Goal: Information Seeking & Learning: Learn about a topic

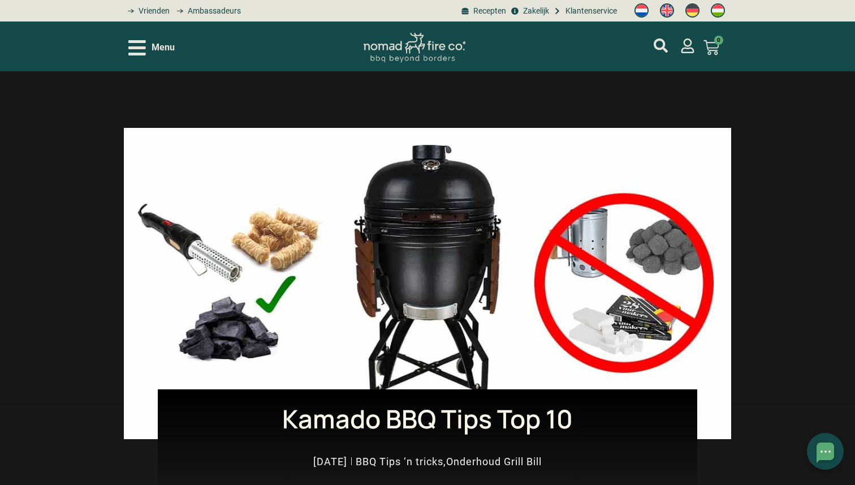
click at [140, 52] on icon "Open/Close Menu" at bounding box center [137, 48] width 18 height 20
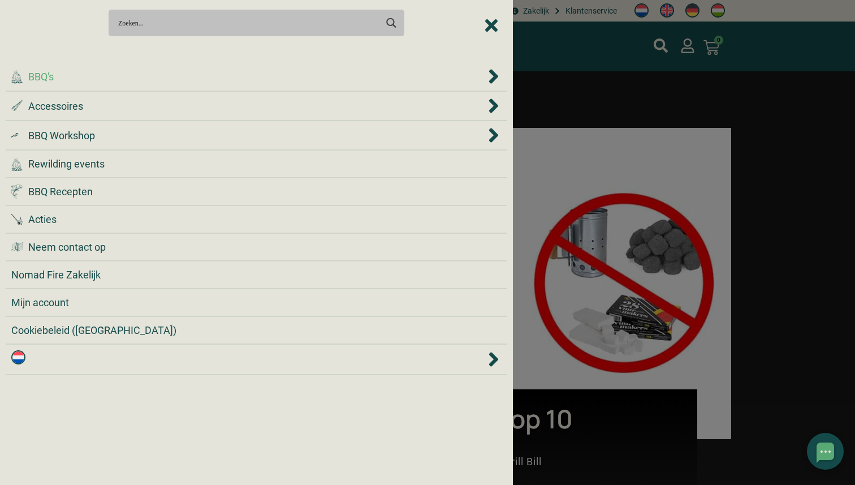
click at [94, 75] on div ".cls-1 { fill: #042e2c; } BBQ's" at bounding box center [248, 76] width 474 height 15
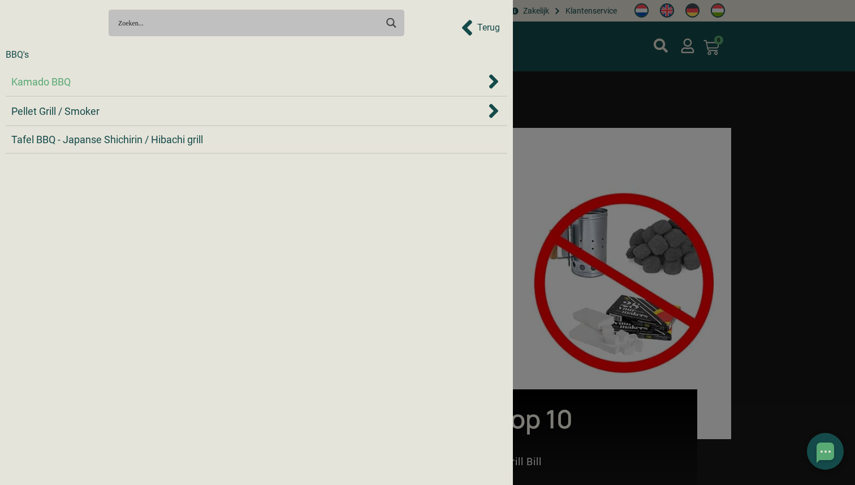
click at [91, 85] on div "Kamado BBQ" at bounding box center [248, 81] width 474 height 15
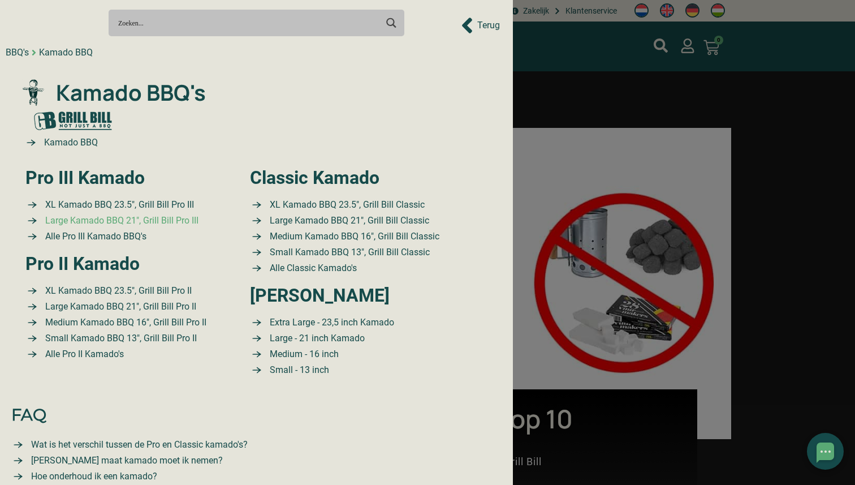
click at [126, 219] on span "Large Kamado BBQ 21″, Grill Bill Pro III" at bounding box center [120, 221] width 156 height 14
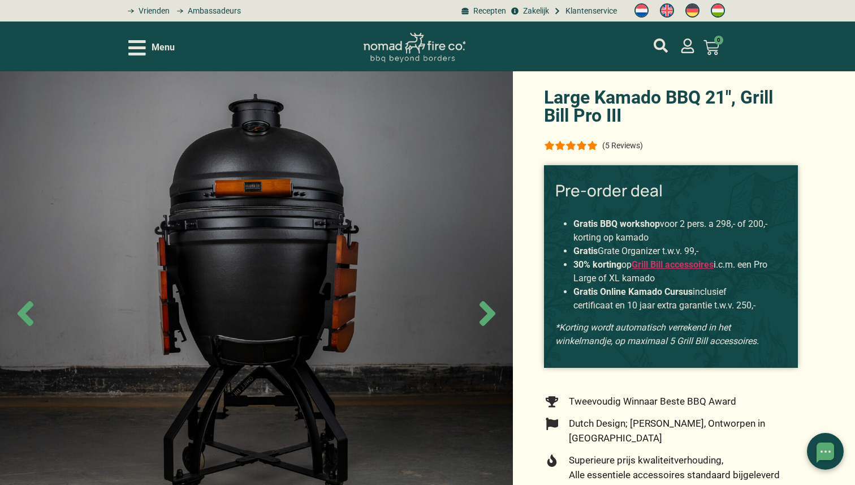
click at [132, 48] on icon "Open/Close Menu" at bounding box center [137, 47] width 18 height 15
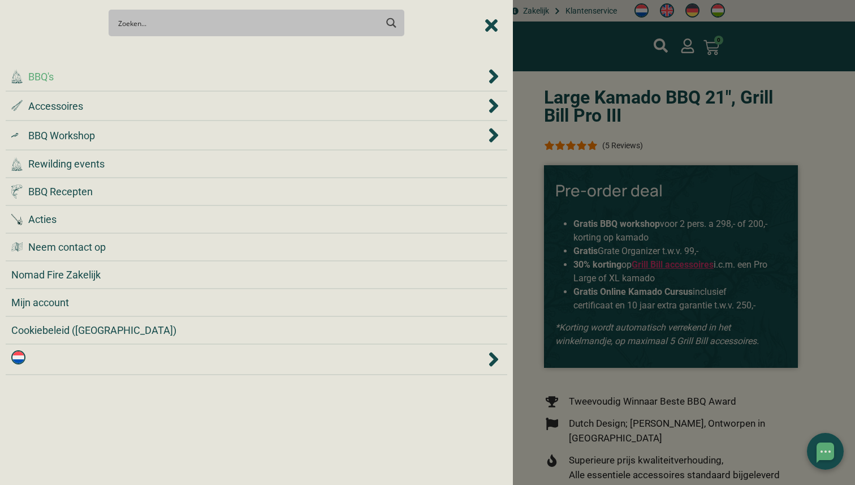
click at [118, 69] on div ".cls-1 { fill: #042e2c; } BBQ's" at bounding box center [248, 76] width 474 height 15
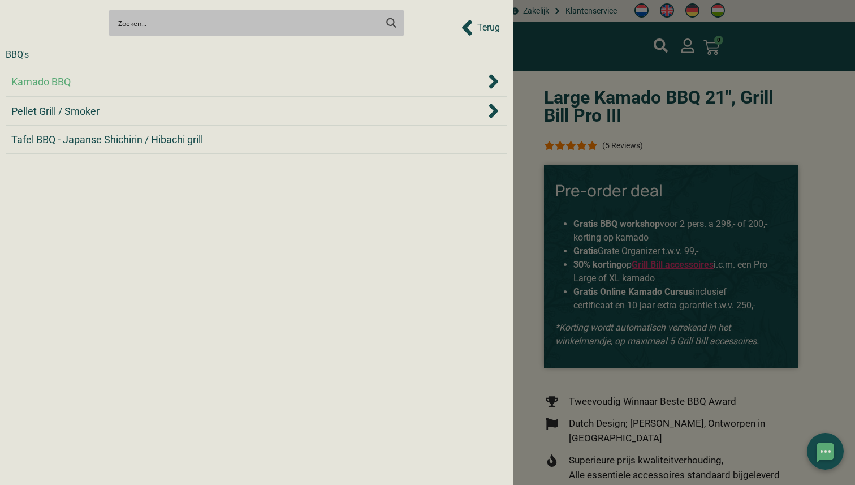
click at [107, 86] on div "Kamado BBQ" at bounding box center [248, 81] width 474 height 15
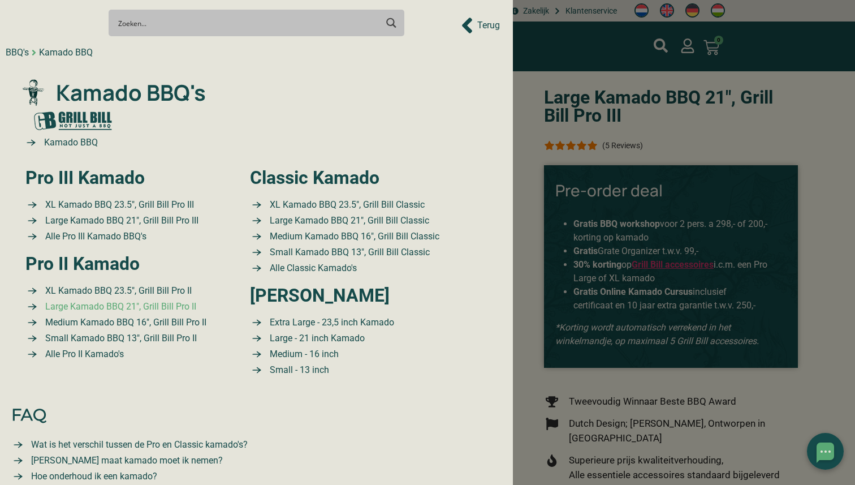
click at [130, 307] on span "Large Kamado BBQ 21″, Grill Bill Pro II" at bounding box center [119, 307] width 154 height 14
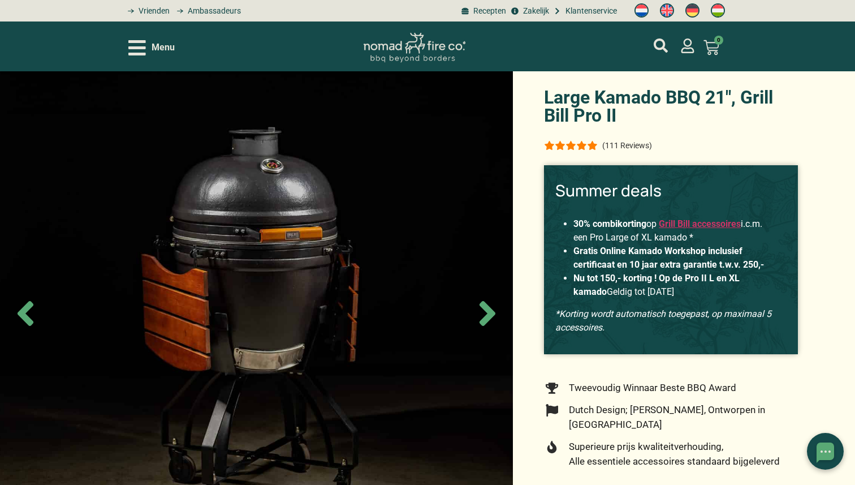
click at [133, 54] on icon "Open/Close Menu" at bounding box center [137, 47] width 18 height 15
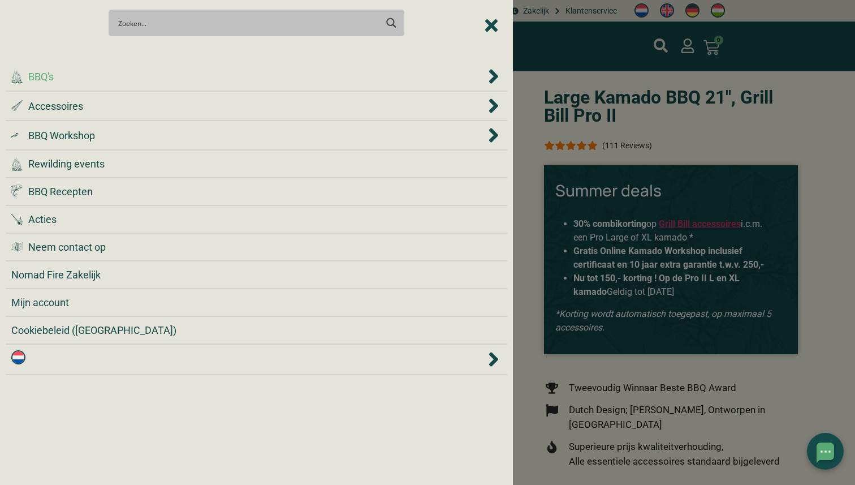
click at [102, 80] on div ".cls-1 { fill: #042e2c; } BBQ's" at bounding box center [248, 76] width 474 height 15
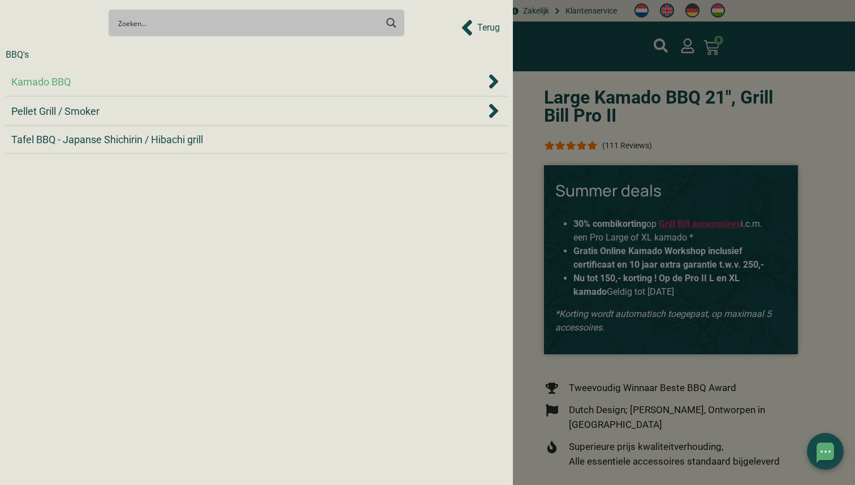
click at [100, 83] on div "Kamado BBQ" at bounding box center [248, 81] width 474 height 15
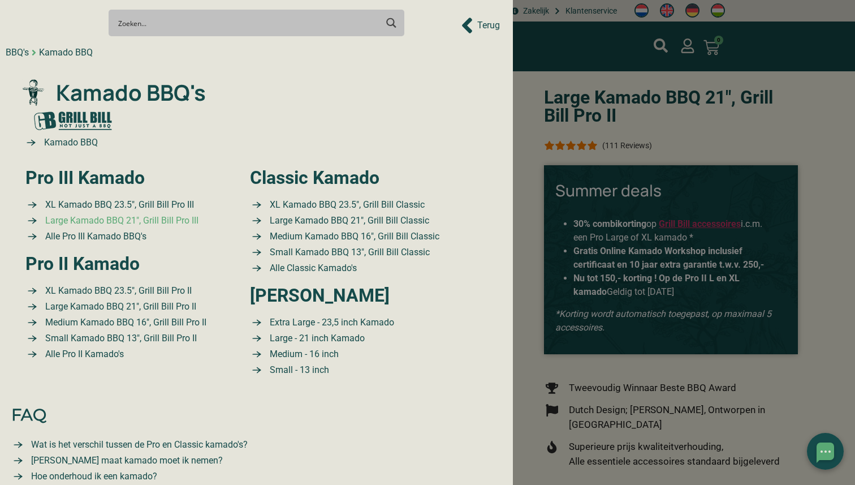
click at [129, 218] on span "Large Kamado BBQ 21″, Grill Bill Pro III" at bounding box center [120, 221] width 156 height 14
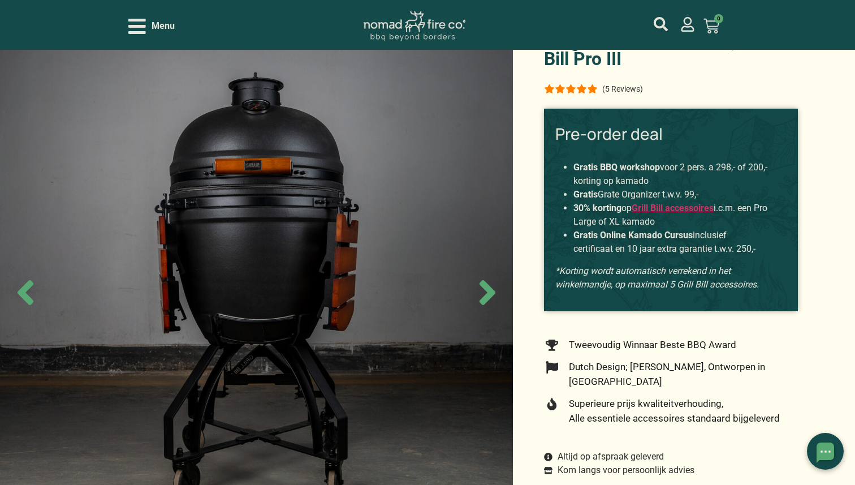
scroll to position [57, 0]
click at [495, 294] on icon "Next slide" at bounding box center [488, 293] width 40 height 40
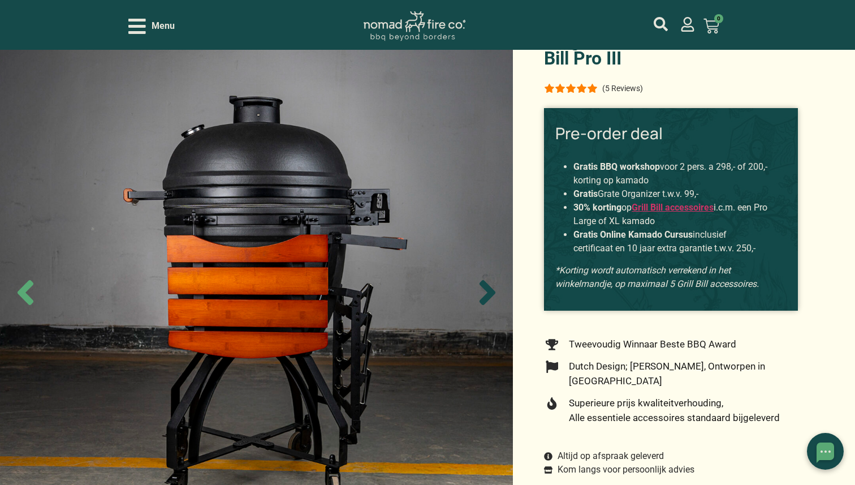
click at [495, 294] on icon "Next slide" at bounding box center [488, 293] width 40 height 40
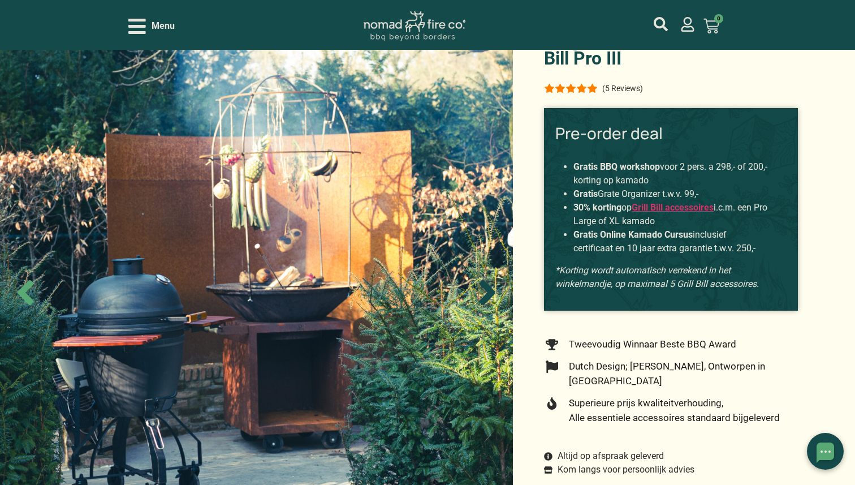
click at [495, 294] on icon "Next slide" at bounding box center [488, 293] width 40 height 40
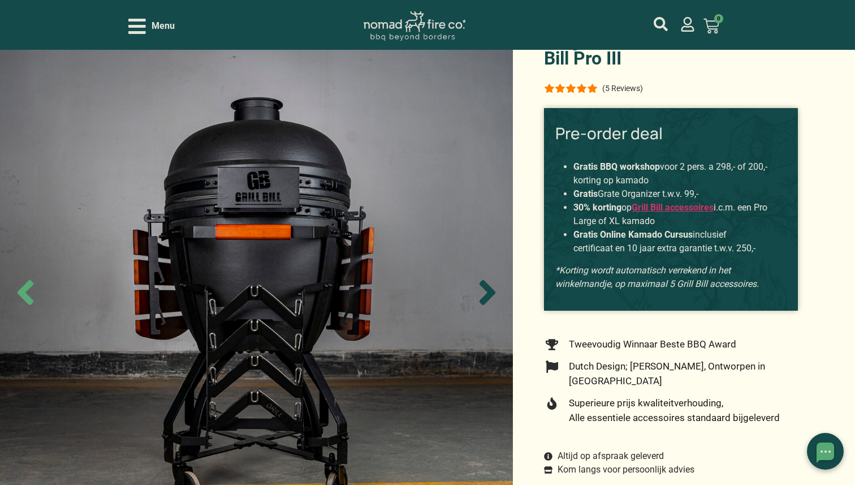
click at [495, 294] on icon "Next slide" at bounding box center [488, 293] width 40 height 40
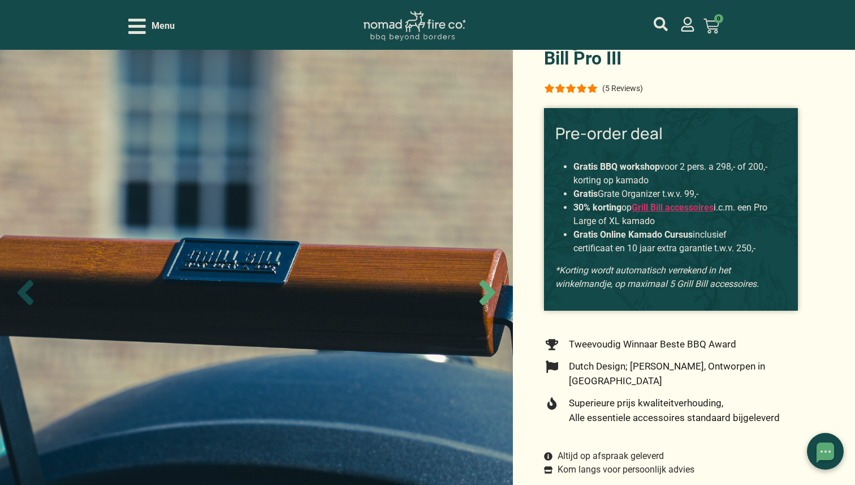
click at [31, 291] on icon "Previous slide" at bounding box center [26, 293] width 40 height 40
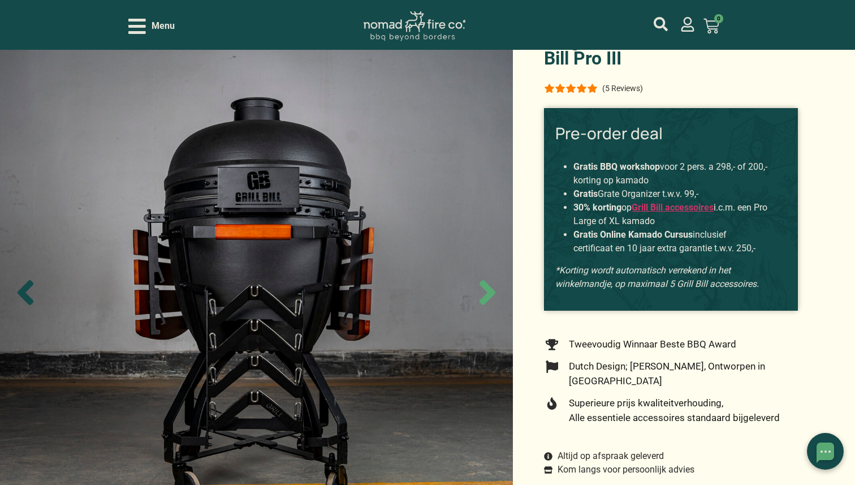
click at [31, 291] on icon "Previous slide" at bounding box center [26, 293] width 40 height 40
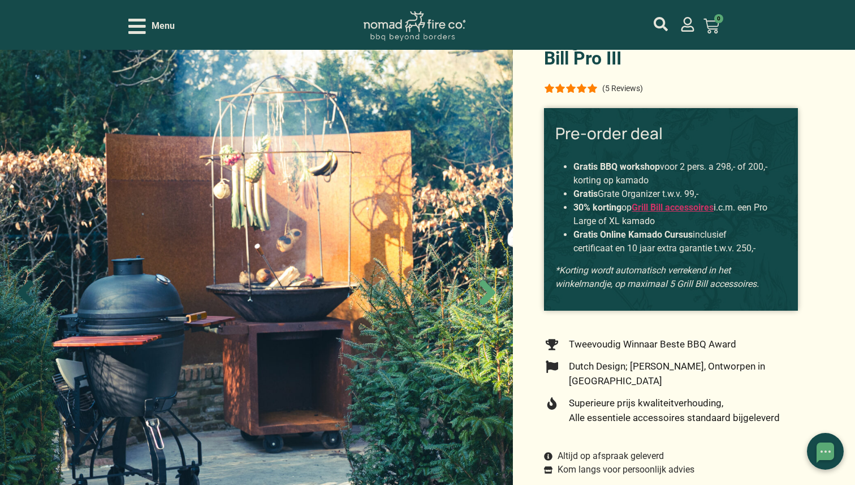
click at [31, 291] on icon "Previous slide" at bounding box center [26, 293] width 40 height 40
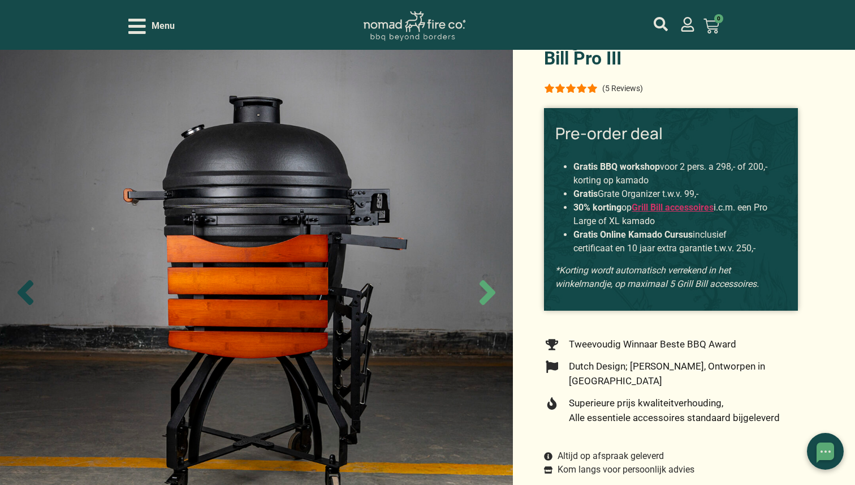
click at [31, 291] on icon "Previous slide" at bounding box center [26, 293] width 40 height 40
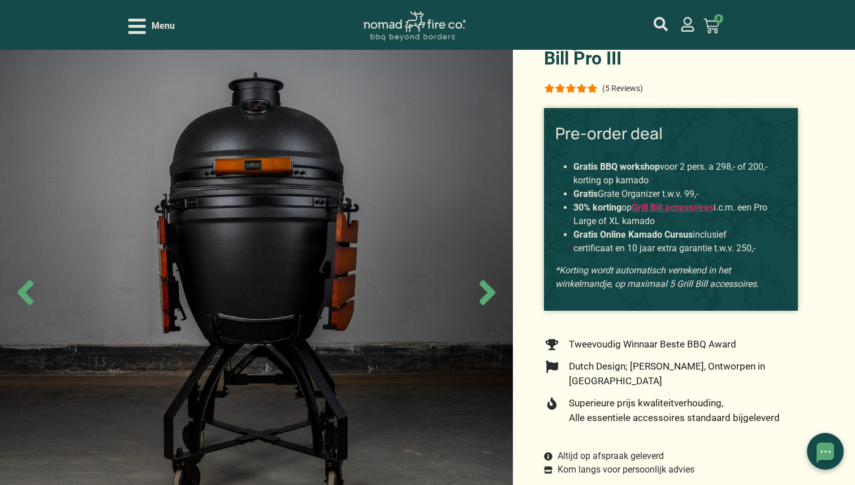
click at [135, 31] on icon "Open/Close Menu" at bounding box center [137, 26] width 18 height 20
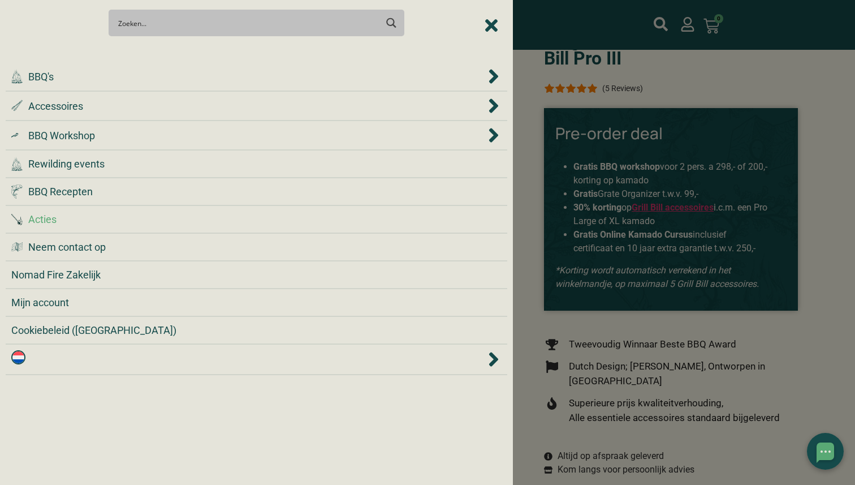
click at [123, 225] on div "Acties" at bounding box center [256, 219] width 490 height 15
click at [55, 222] on span "Acties" at bounding box center [42, 219] width 28 height 15
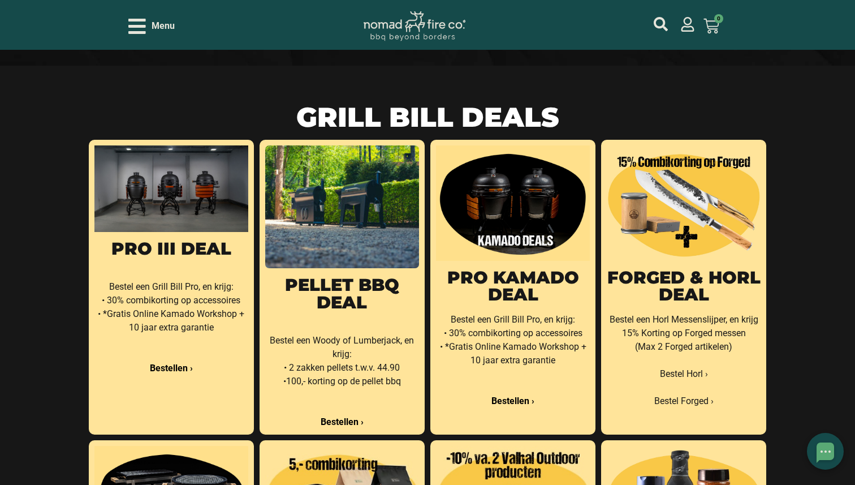
scroll to position [178, 0]
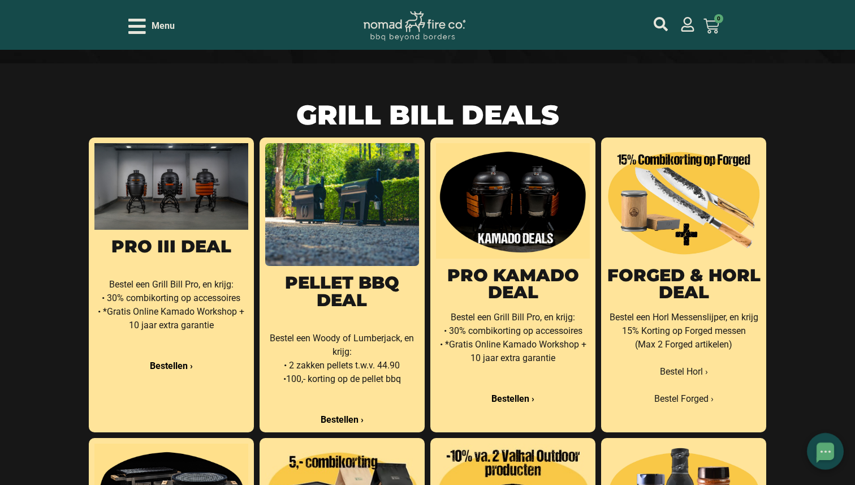
click at [673, 282] on link "Forged & Horl Deal" at bounding box center [683, 284] width 153 height 38
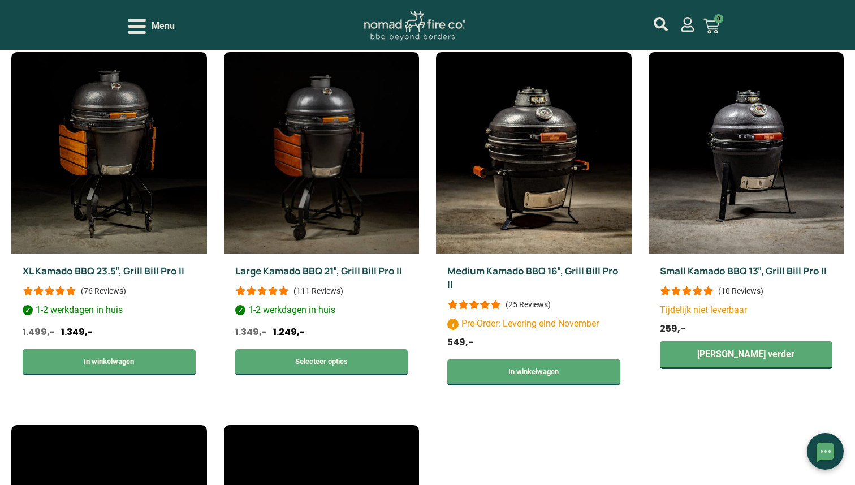
scroll to position [393, 0]
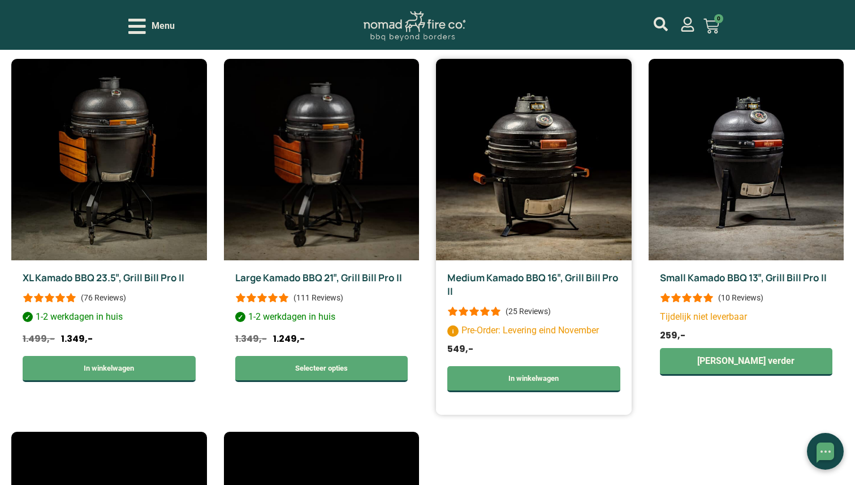
click at [502, 277] on link "Medium Kamado BBQ 16″, Grill Bill Pro II" at bounding box center [532, 284] width 171 height 27
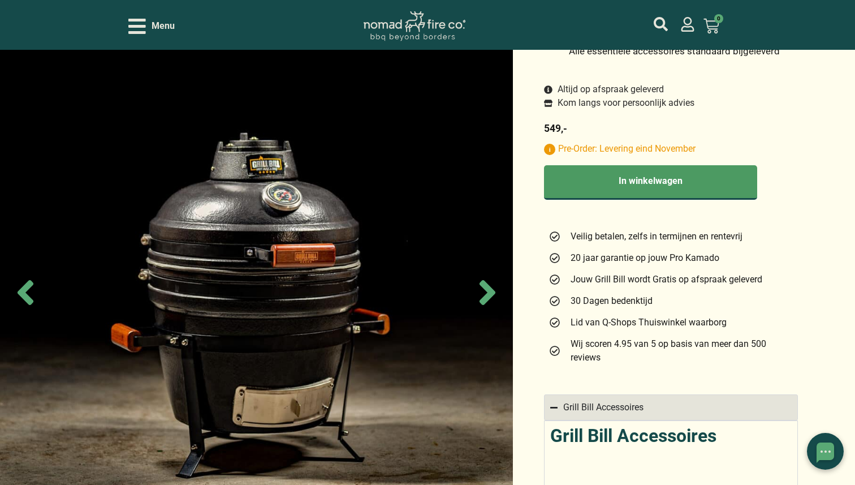
scroll to position [414, 0]
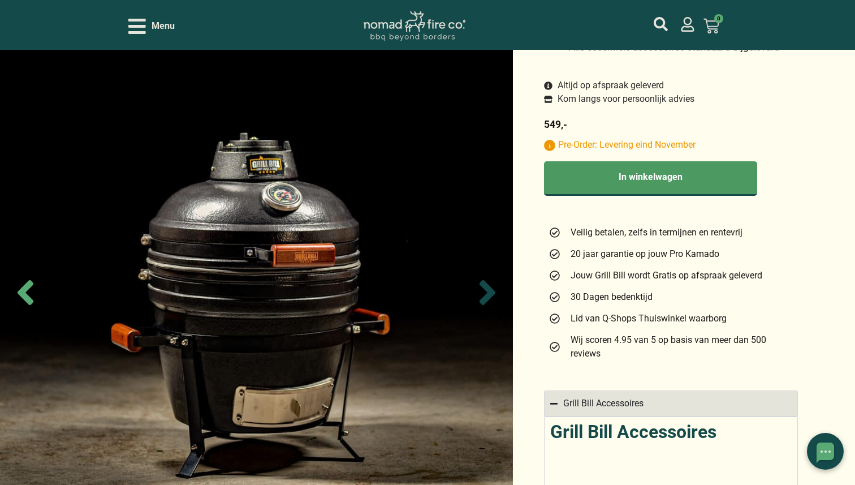
click at [490, 288] on icon "Next slide" at bounding box center [488, 292] width 16 height 25
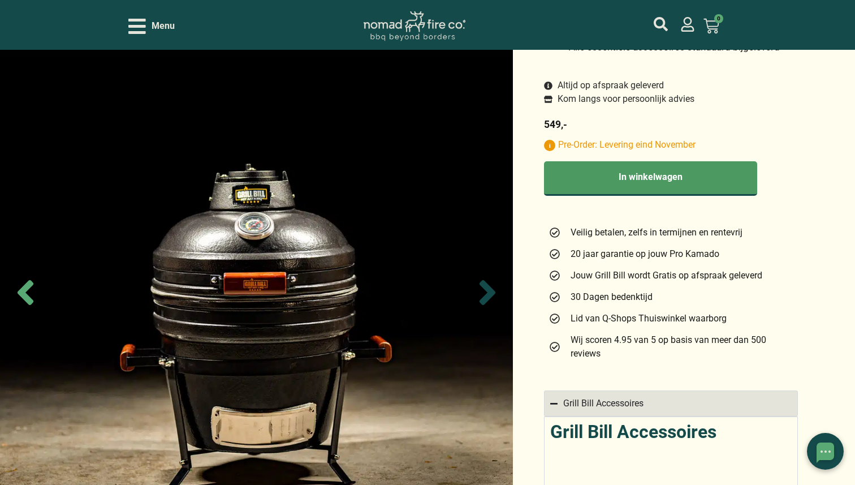
click at [490, 288] on icon "Next slide" at bounding box center [488, 292] width 16 height 25
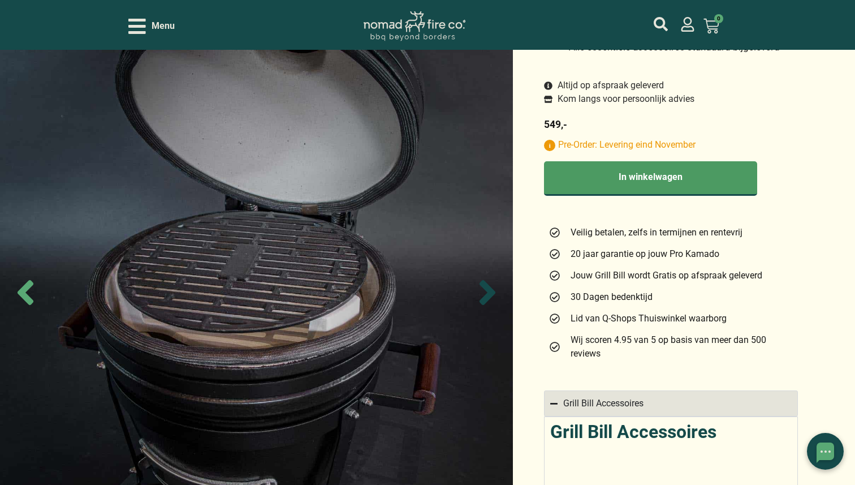
click at [490, 288] on icon "Next slide" at bounding box center [488, 292] width 16 height 25
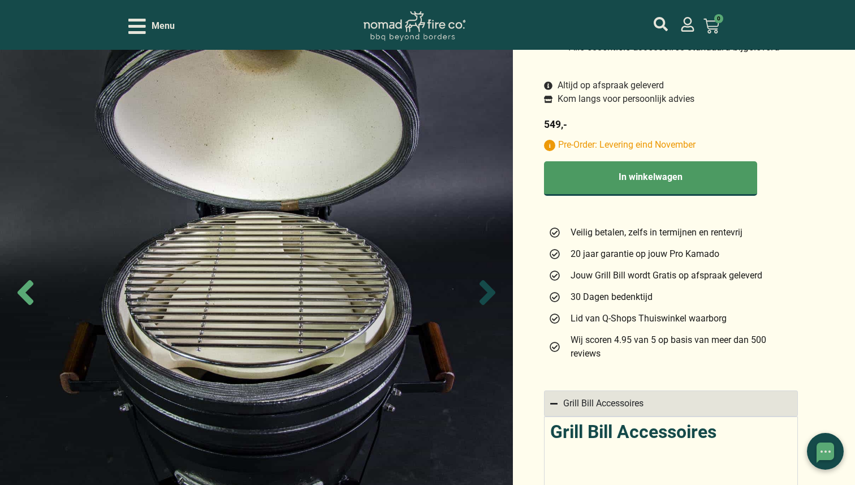
click at [490, 288] on icon "Next slide" at bounding box center [488, 292] width 16 height 25
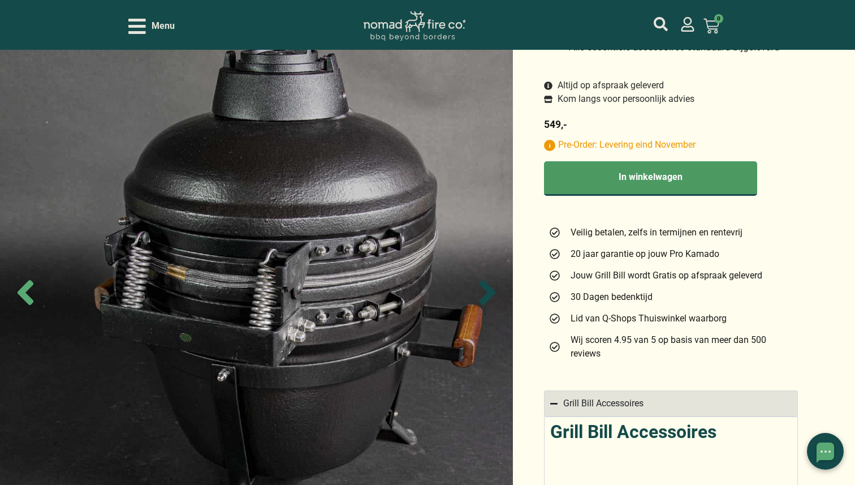
click at [490, 288] on icon "Next slide" at bounding box center [488, 292] width 16 height 25
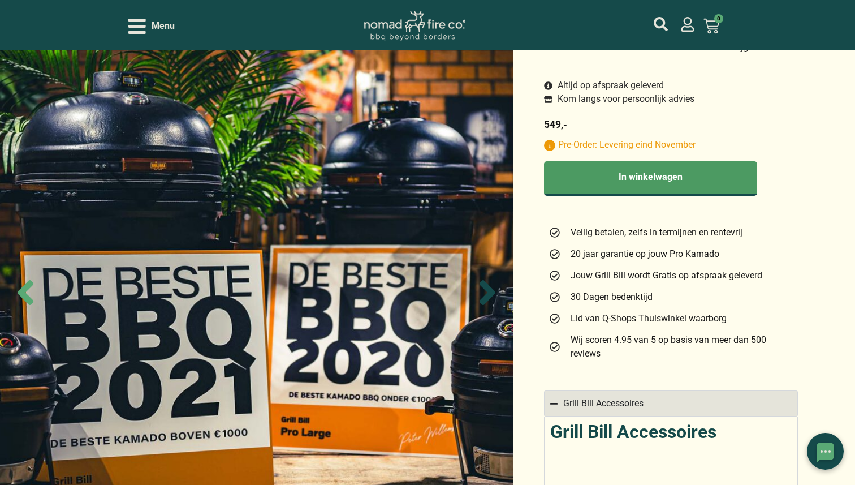
click at [490, 288] on icon "Next slide" at bounding box center [488, 292] width 16 height 25
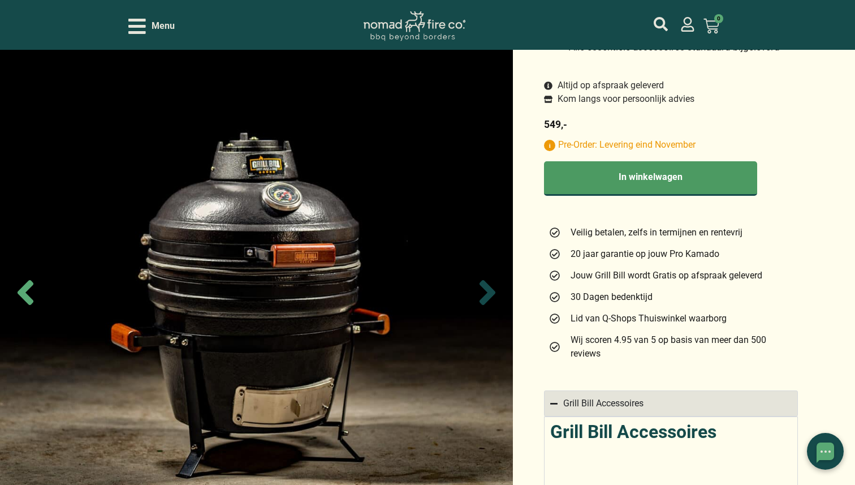
click at [490, 288] on icon "Next slide" at bounding box center [488, 292] width 16 height 25
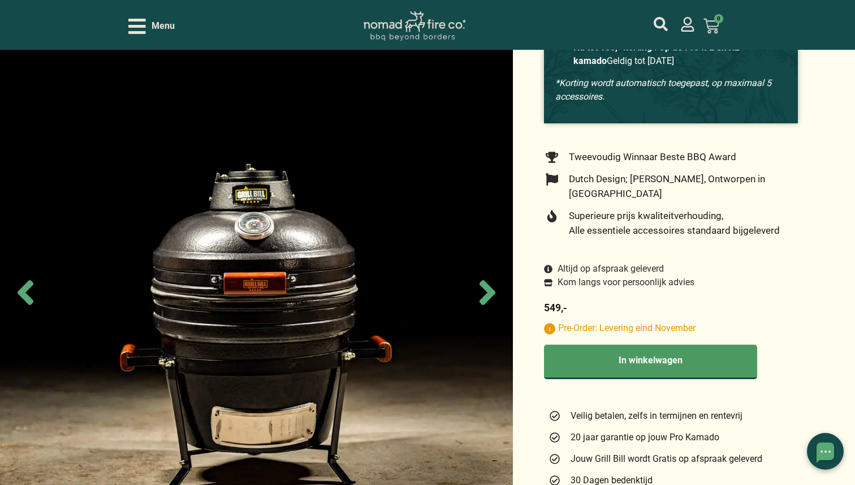
scroll to position [0, 0]
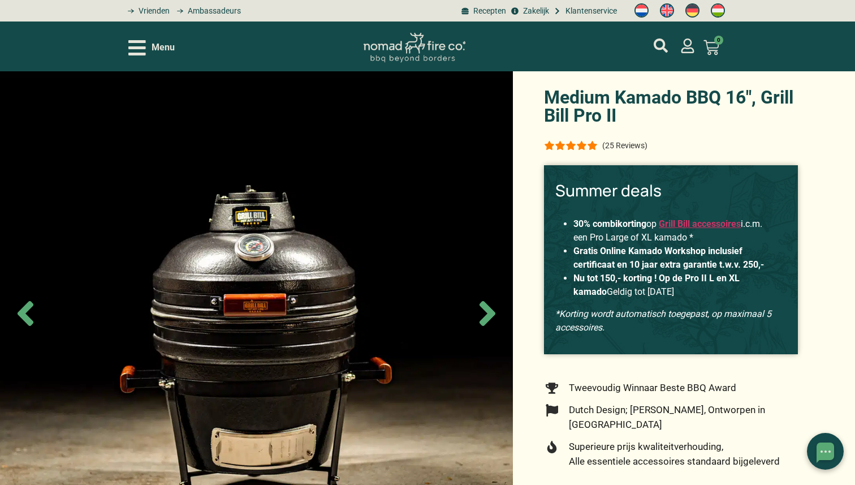
click at [136, 48] on icon "Open/Close Menu" at bounding box center [137, 47] width 18 height 15
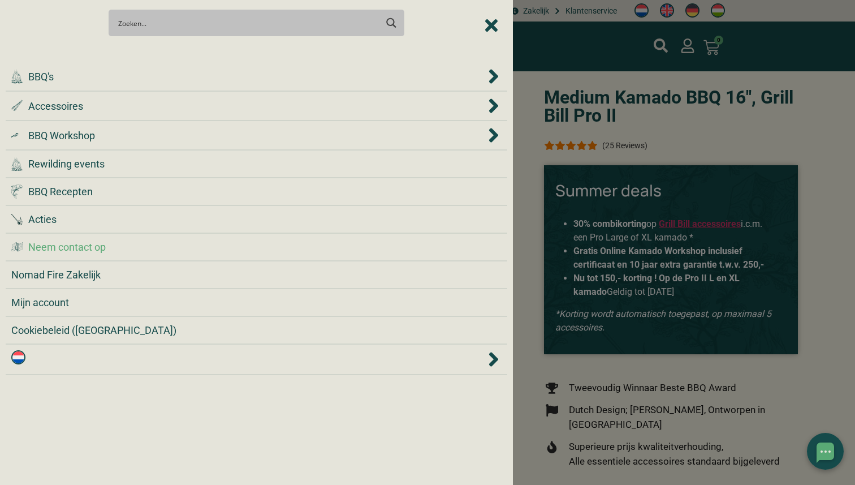
click at [77, 249] on span "Neem contact op" at bounding box center [66, 246] width 77 height 15
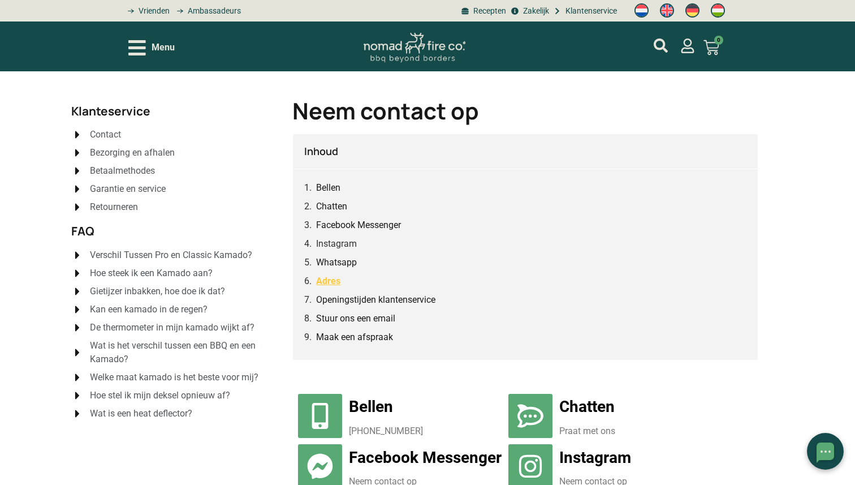
click at [334, 284] on link "Adres" at bounding box center [328, 281] width 24 height 14
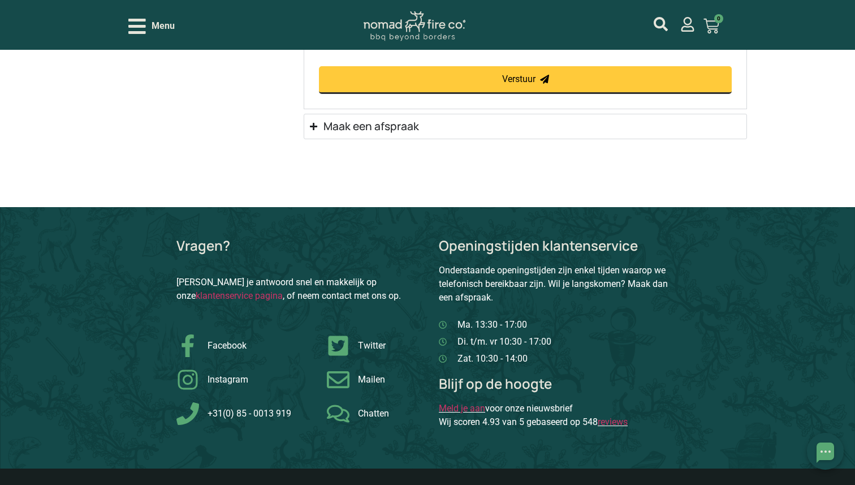
scroll to position [1484, 0]
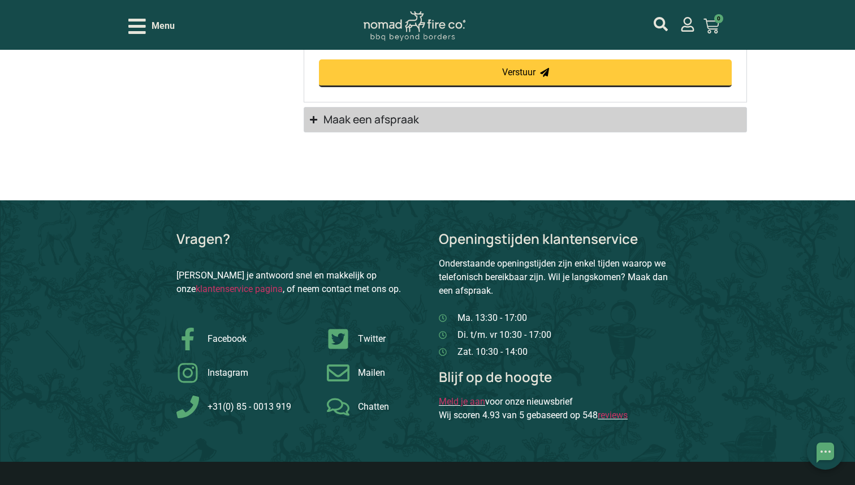
click at [314, 122] on icon "Accordion. Open links with Enter or Space, close with Escape, and navigate with…" at bounding box center [313, 119] width 7 height 7
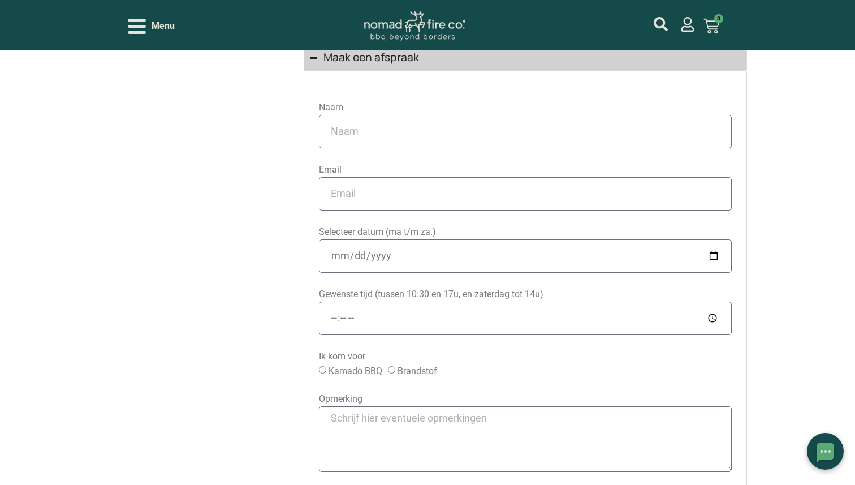
scroll to position [1228, 0]
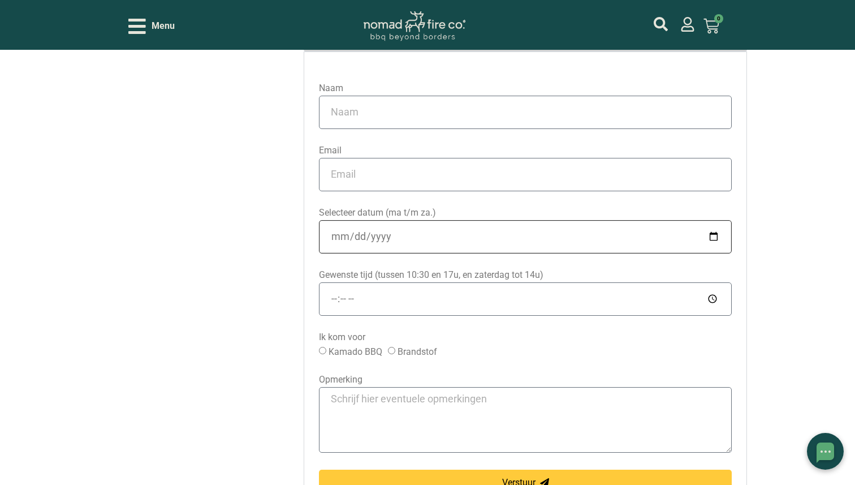
click at [536, 239] on input "Selecteer datum (ma t/m za.)" at bounding box center [525, 236] width 412 height 33
click at [713, 234] on input "Selecteer datum (ma t/m za.)" at bounding box center [525, 236] width 412 height 33
type input "2025-10-04"
drag, startPoint x: 443, startPoint y: 310, endPoint x: 412, endPoint y: 307, distance: 30.7
click at [412, 307] on input "Gewenste tijd (tussen 10:30 en 17u, en zaterdag tot 14u)" at bounding box center [525, 298] width 412 height 33
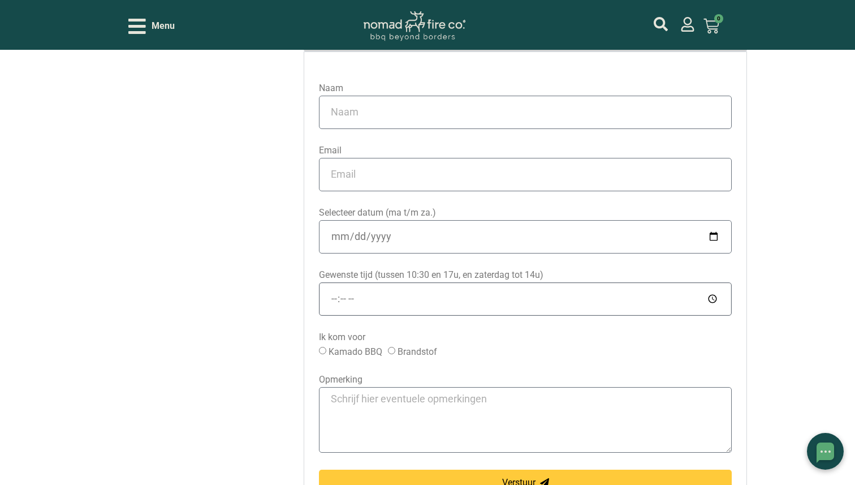
click at [713, 300] on input "Gewenste tijd (tussen 10:30 en 17u, en zaterdag tot 14u)" at bounding box center [525, 298] width 412 height 33
type input "12:38"
click at [325, 351] on input "Product" at bounding box center [322, 350] width 7 height 7
radio input "true"
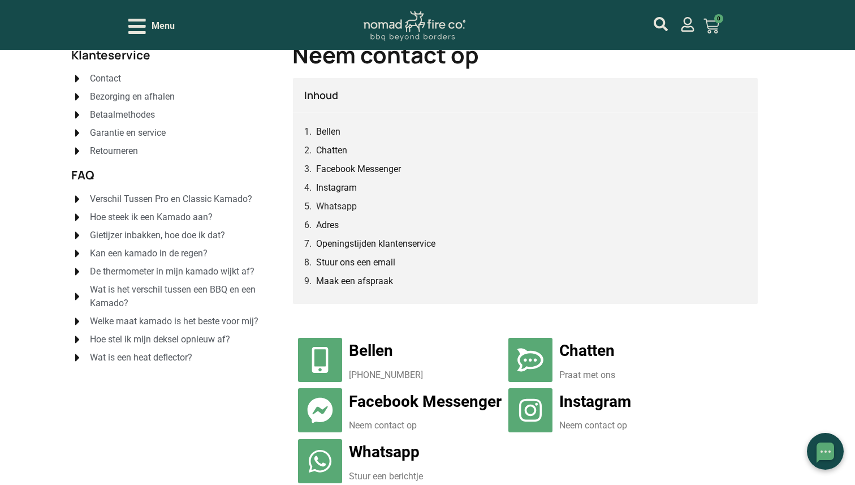
scroll to position [52, 0]
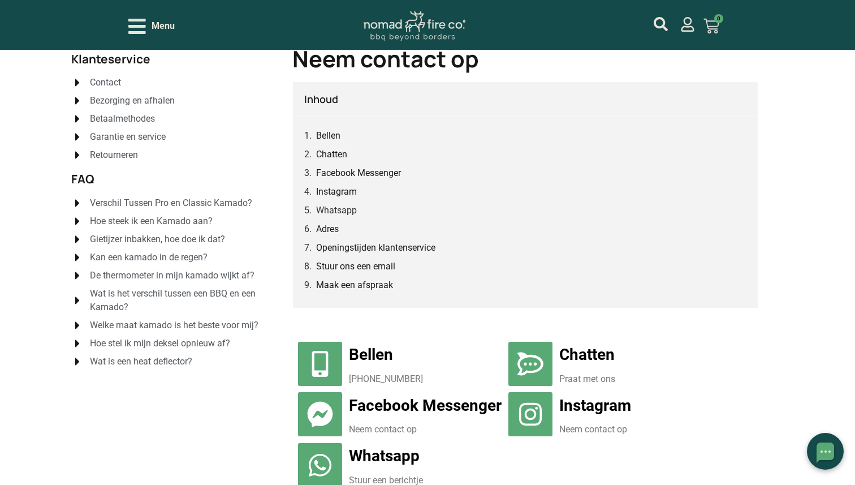
click at [173, 362] on span "Wat is een heat deflector?" at bounding box center [139, 362] width 105 height 14
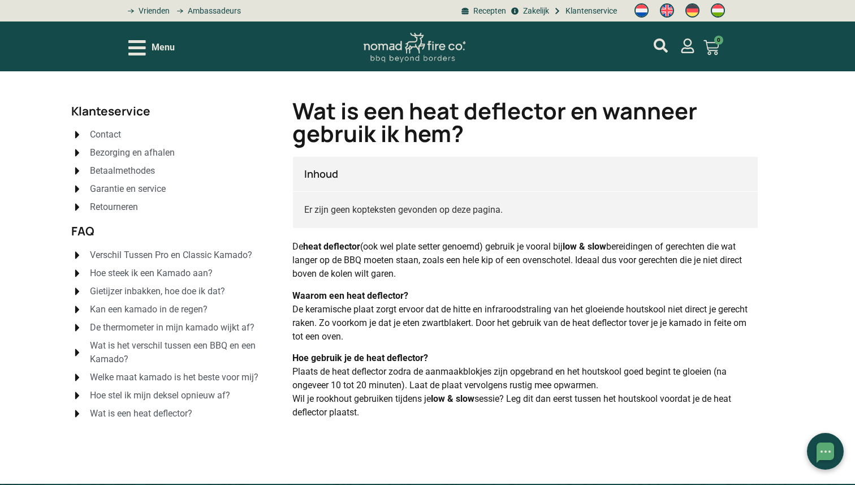
click at [170, 294] on span "Gietijzer inbakken, hoe doe ik dat?" at bounding box center [156, 291] width 138 height 14
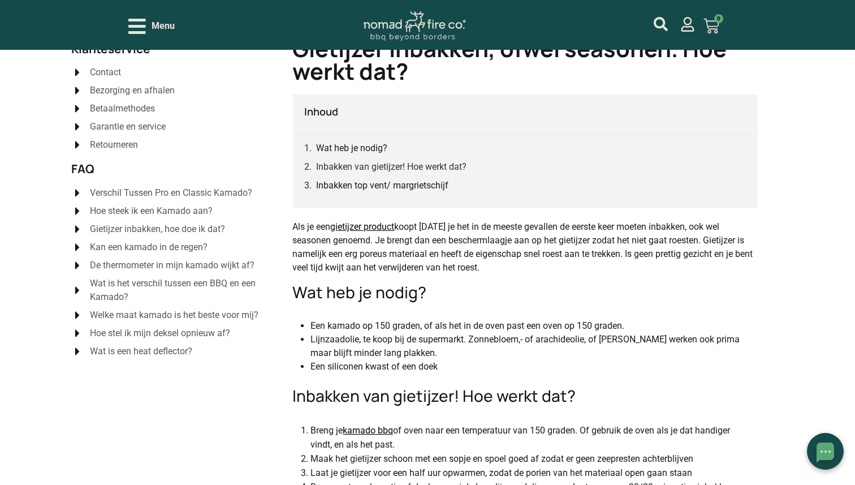
scroll to position [61, 0]
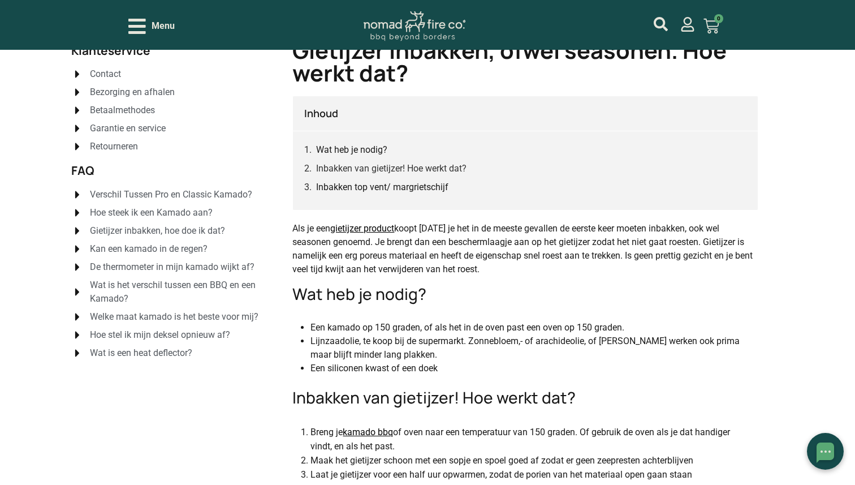
click at [132, 286] on span "Wat is het verschil tussen een BBQ en een Kamado?" at bounding box center [178, 291] width 183 height 27
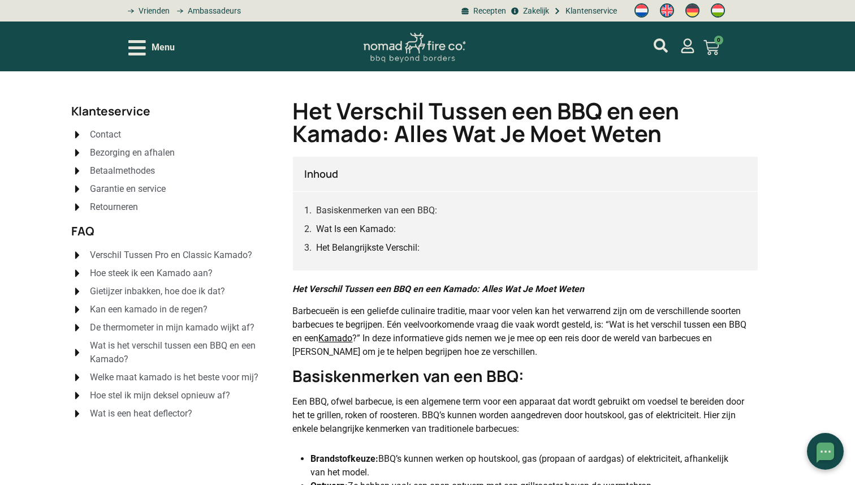
click at [111, 135] on span "Contact" at bounding box center [104, 135] width 34 height 14
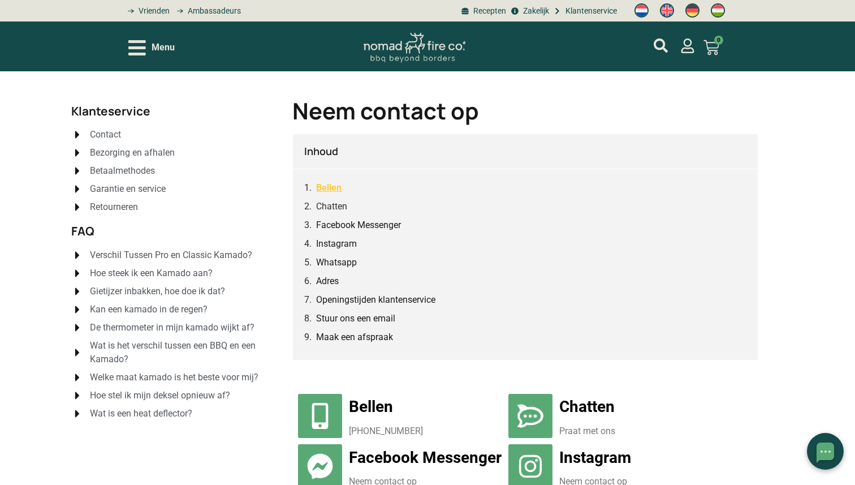
click at [335, 191] on link "Bellen" at bounding box center [328, 187] width 25 height 14
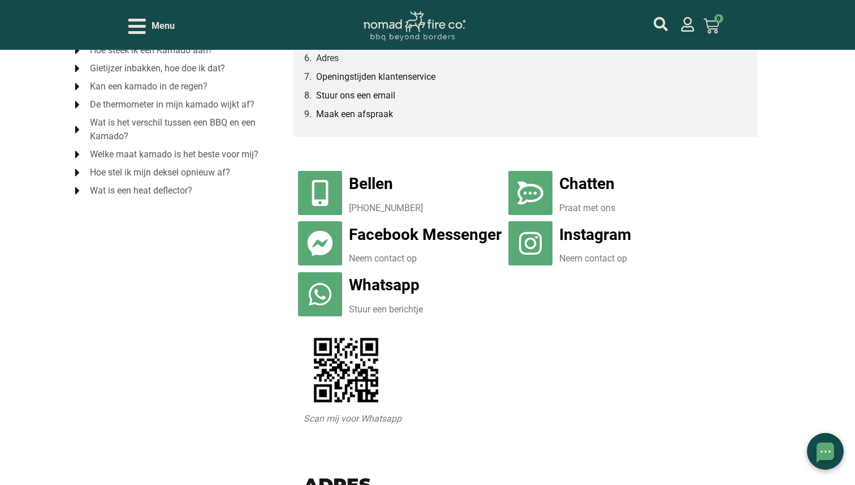
scroll to position [219, 0]
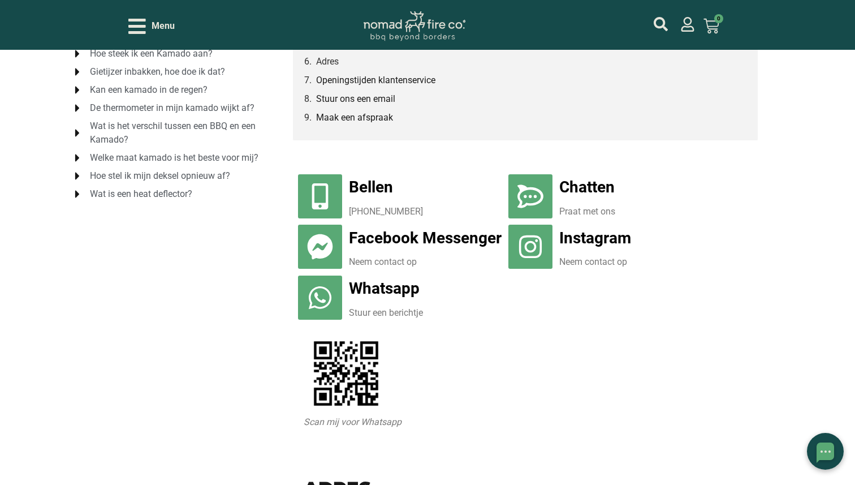
click at [394, 286] on link "Whatsapp" at bounding box center [384, 288] width 71 height 19
